Goal: Information Seeking & Learning: Learn about a topic

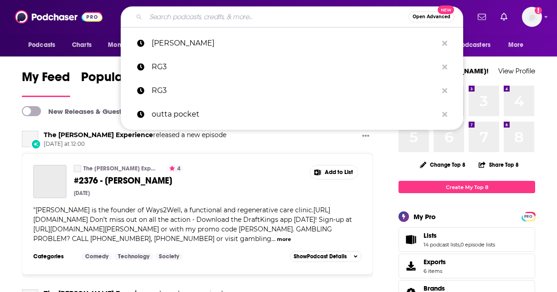
click at [316, 17] on input "Search podcasts, credits, & more..." at bounding box center [277, 17] width 263 height 15
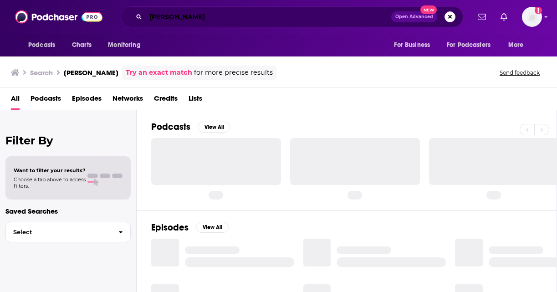
click at [183, 17] on input "[PERSON_NAME]" at bounding box center [269, 17] width 246 height 15
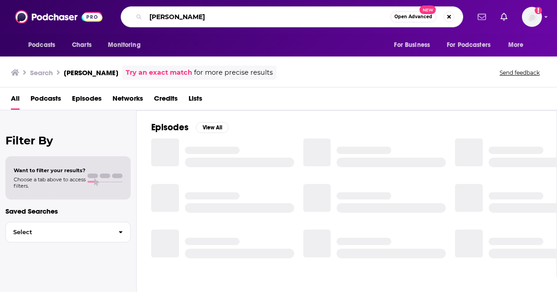
type input "[PERSON_NAME]"
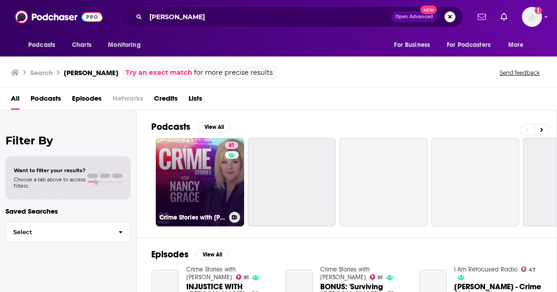
click at [210, 163] on link "81 Crime Stories with [PERSON_NAME]" at bounding box center [200, 182] width 88 height 88
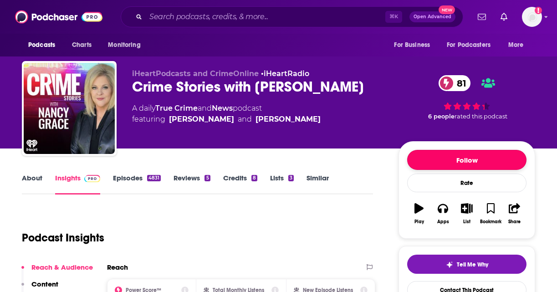
click at [462, 163] on button "Follow" at bounding box center [466, 160] width 119 height 20
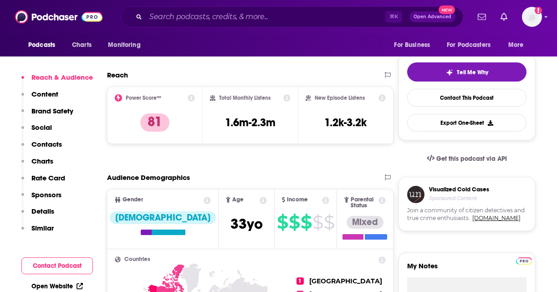
scroll to position [193, 0]
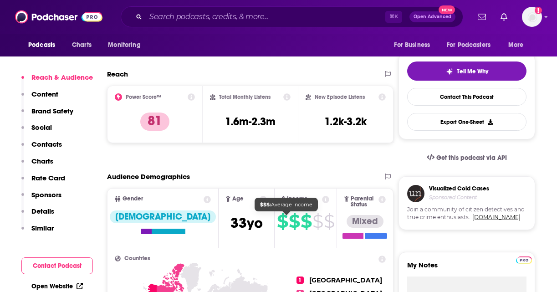
click at [301, 223] on span "$" at bounding box center [306, 221] width 11 height 15
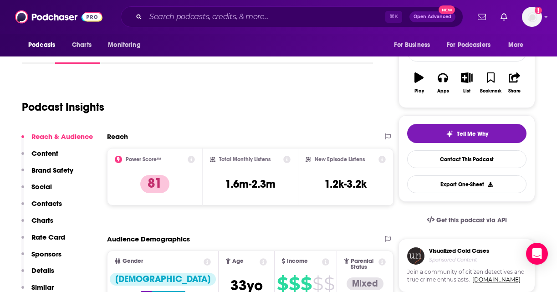
scroll to position [133, 0]
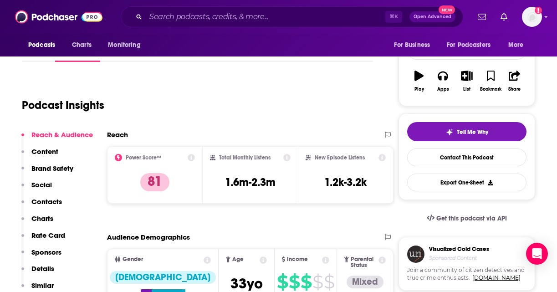
click at [348, 155] on h2 "New Episode Listens" at bounding box center [340, 157] width 50 height 6
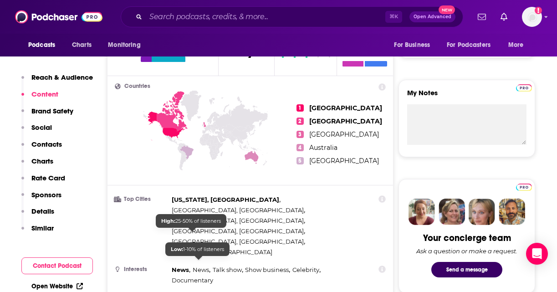
scroll to position [538, 0]
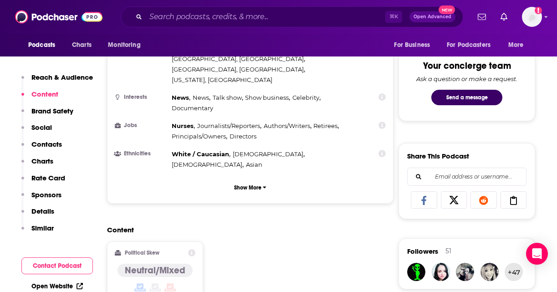
click at [57, 109] on p "Brand Safety" at bounding box center [52, 111] width 42 height 9
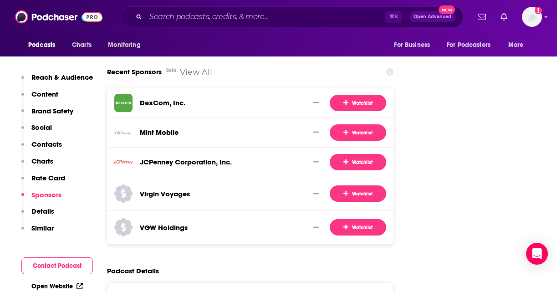
scroll to position [1671, 0]
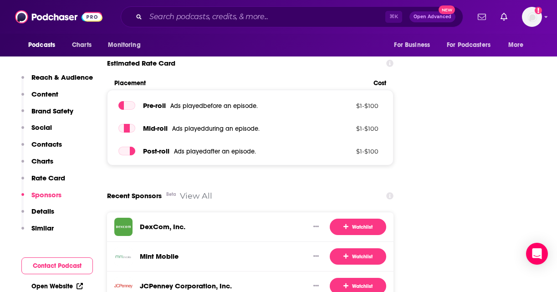
click at [199, 191] on link "View All" at bounding box center [196, 196] width 32 height 10
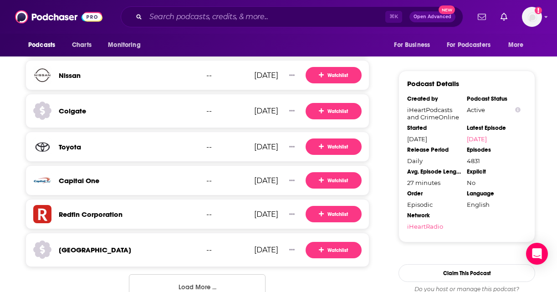
scroll to position [970, 0]
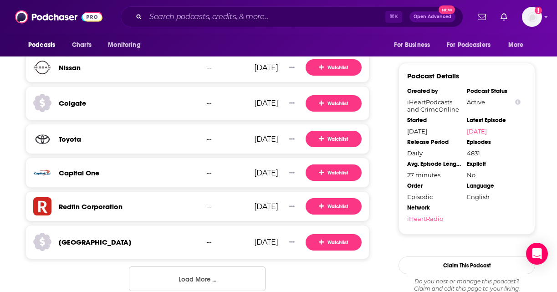
click at [183, 274] on button "Load More ..." at bounding box center [197, 279] width 137 height 25
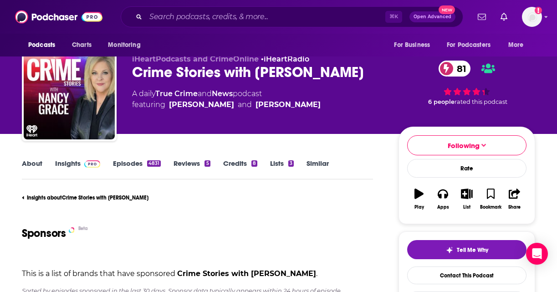
scroll to position [14, 0]
